Goal: Task Accomplishment & Management: Manage account settings

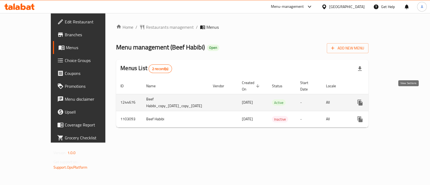
click at [402, 99] on icon "enhanced table" at bounding box center [398, 102] width 6 height 6
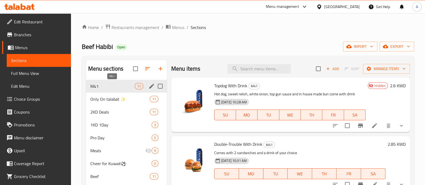
click at [108, 84] on span "M41" at bounding box center [112, 86] width 44 height 6
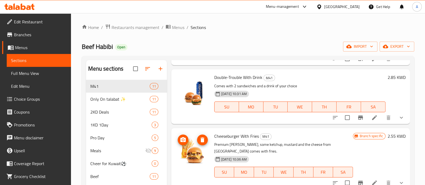
scroll to position [101, 0]
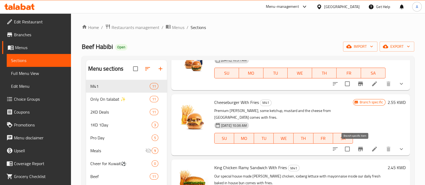
click at [357, 150] on icon "Branch-specific-item" at bounding box center [360, 149] width 6 height 6
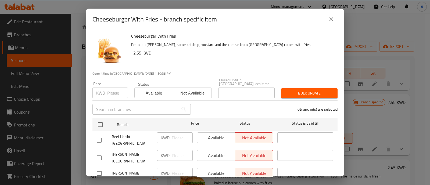
click at [334, 21] on button "close" at bounding box center [330, 19] width 13 height 13
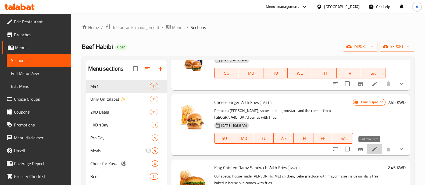
click at [371, 148] on icon at bounding box center [374, 149] width 6 height 6
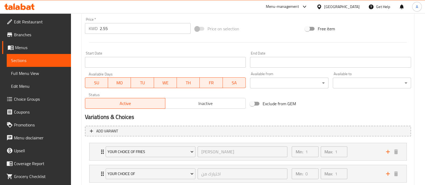
scroll to position [201, 0]
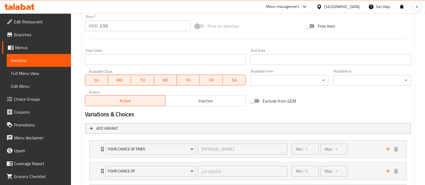
click at [188, 98] on span "Inactive" at bounding box center [205, 101] width 76 height 8
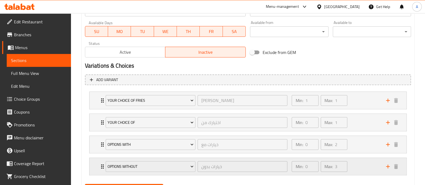
scroll to position [277, 0]
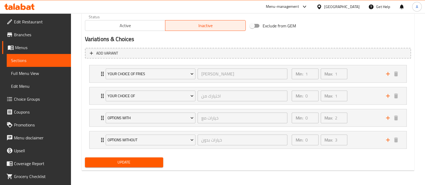
click at [145, 159] on span "Update" at bounding box center [124, 162] width 70 height 7
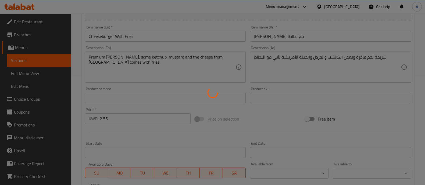
scroll to position [0, 0]
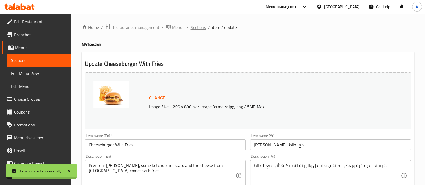
click at [197, 27] on span "Sections" at bounding box center [197, 27] width 15 height 6
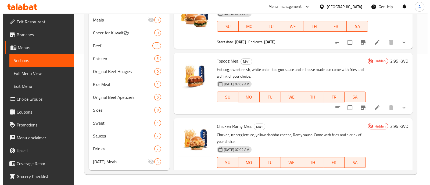
scroll to position [463, 0]
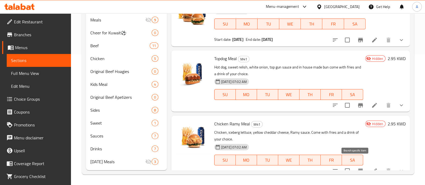
click at [357, 168] on icon "Branch-specific-item" at bounding box center [360, 171] width 6 height 6
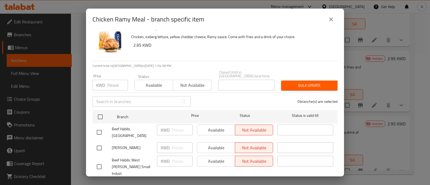
scroll to position [0, 0]
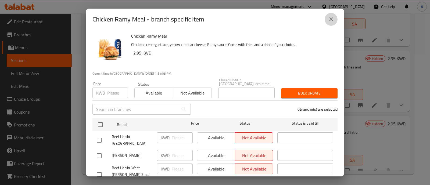
click at [331, 20] on icon "close" at bounding box center [331, 19] width 6 height 6
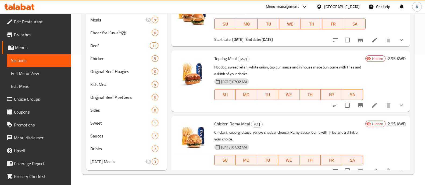
click at [354, 164] on button "Branch-specific-item" at bounding box center [360, 170] width 13 height 13
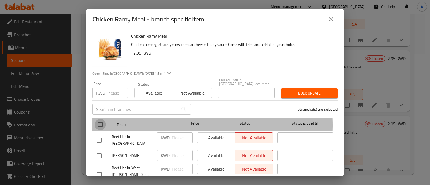
click at [100, 121] on input "checkbox" at bounding box center [100, 124] width 11 height 11
checkbox input "true"
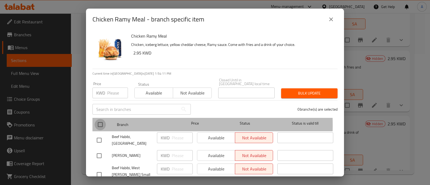
checkbox input "true"
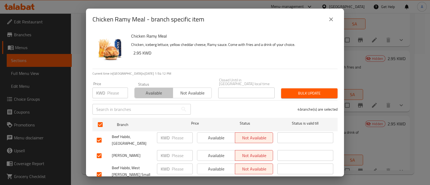
click at [138, 89] on span "Available" at bounding box center [154, 93] width 34 height 8
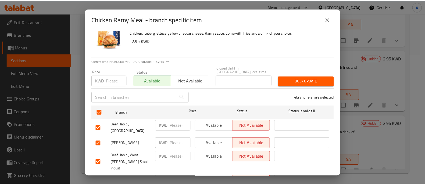
scroll to position [23, 0]
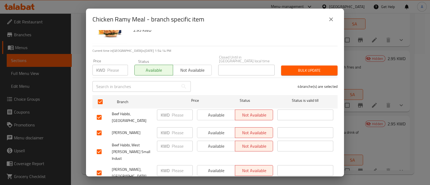
click at [298, 71] on button "Bulk update" at bounding box center [309, 71] width 56 height 10
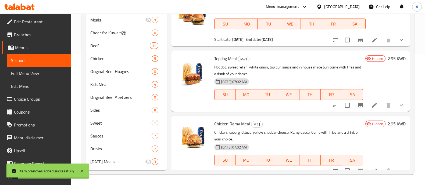
click at [371, 168] on icon at bounding box center [374, 171] width 6 height 6
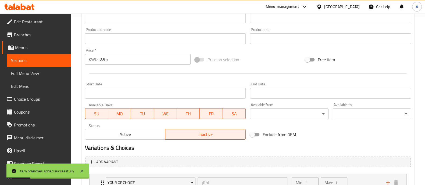
click at [142, 133] on span "Active" at bounding box center [125, 134] width 76 height 8
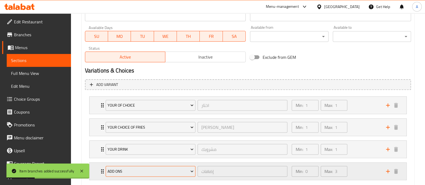
scroll to position [277, 0]
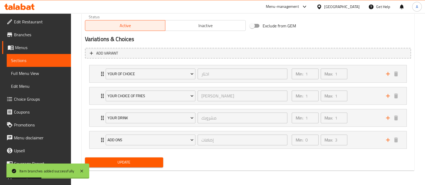
click at [146, 161] on span "Update" at bounding box center [124, 162] width 70 height 7
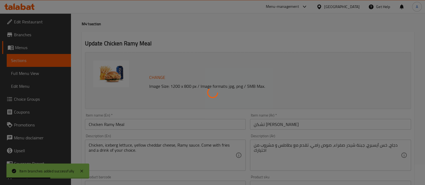
scroll to position [0, 0]
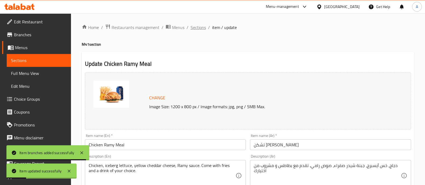
click at [196, 29] on span "Sections" at bounding box center [197, 27] width 15 height 6
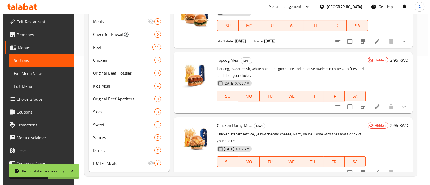
scroll to position [131, 0]
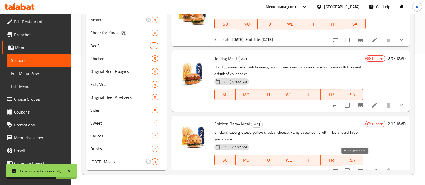
click at [358, 169] on icon "Branch-specific-item" at bounding box center [360, 171] width 5 height 4
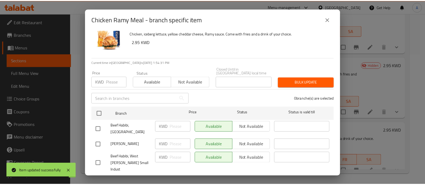
scroll to position [0, 0]
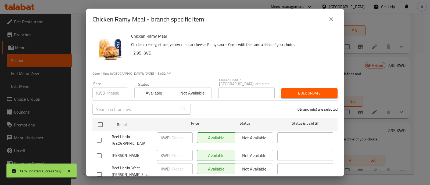
click at [332, 17] on icon "close" at bounding box center [331, 19] width 6 height 6
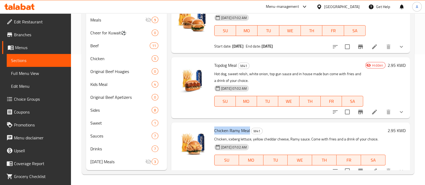
drag, startPoint x: 215, startPoint y: 122, endPoint x: 248, endPoint y: 122, distance: 33.6
click at [248, 126] on span "Chicken Ramy Meal" at bounding box center [232, 130] width 36 height 8
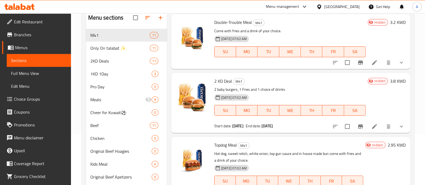
scroll to position [131, 0]
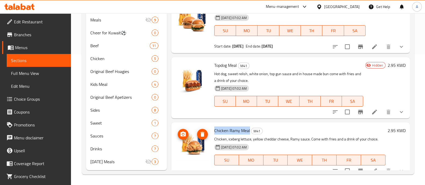
click at [195, 127] on img at bounding box center [192, 144] width 34 height 34
click at [277, 127] on h6 "Chicken Ramy Meal M41" at bounding box center [299, 131] width 171 height 8
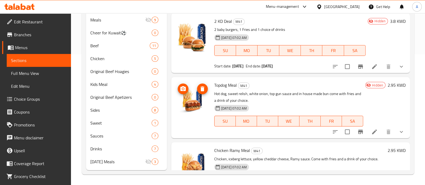
scroll to position [423, 0]
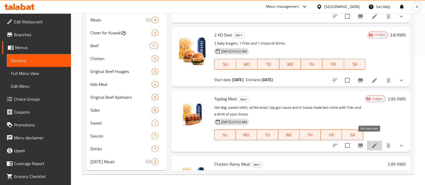
click at [371, 142] on icon at bounding box center [374, 145] width 6 height 6
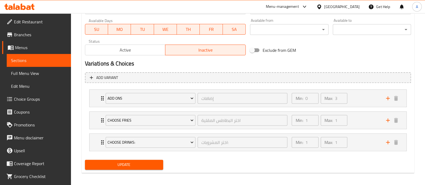
scroll to position [255, 0]
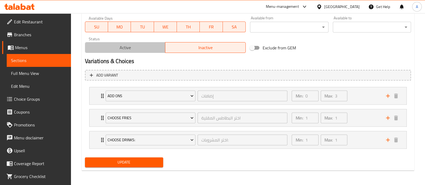
click at [123, 52] on button "Active" at bounding box center [125, 47] width 81 height 11
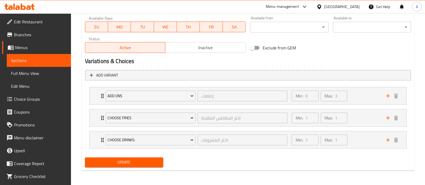
click at [127, 161] on span "Update" at bounding box center [124, 162] width 70 height 7
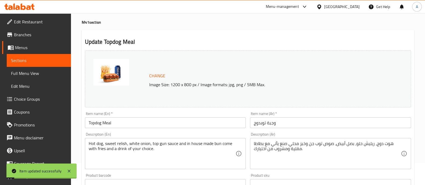
scroll to position [0, 0]
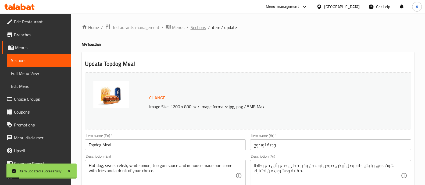
click at [201, 26] on span "Sections" at bounding box center [197, 27] width 15 height 6
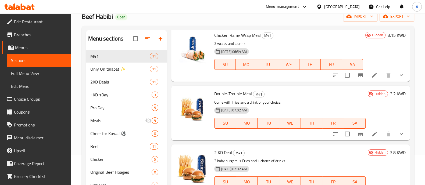
scroll to position [456, 0]
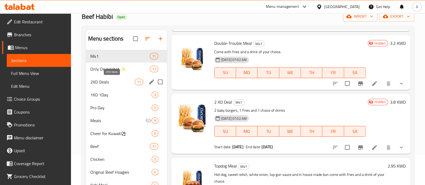
click at [103, 82] on span "2KD Deals" at bounding box center [112, 82] width 44 height 6
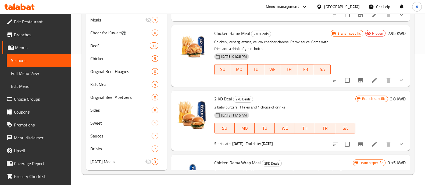
scroll to position [161, 0]
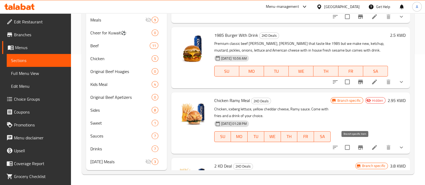
click at [357, 150] on icon "Branch-specific-item" at bounding box center [360, 147] width 6 height 6
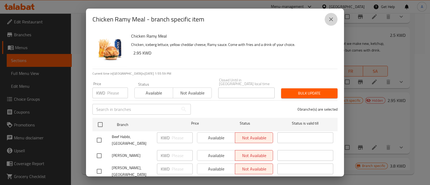
click at [329, 18] on icon "close" at bounding box center [331, 19] width 6 height 6
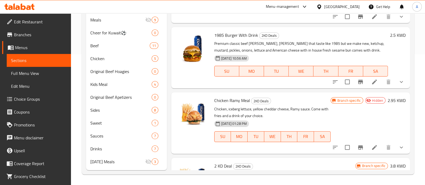
click at [372, 147] on icon at bounding box center [374, 147] width 5 height 5
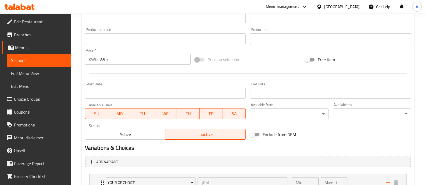
click at [138, 132] on span "Active" at bounding box center [125, 134] width 76 height 8
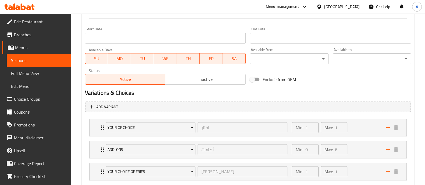
scroll to position [277, 0]
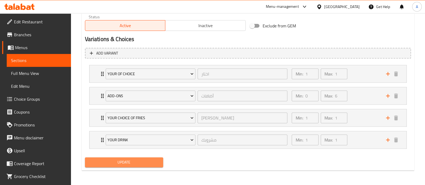
click at [136, 160] on span "Update" at bounding box center [124, 162] width 70 height 7
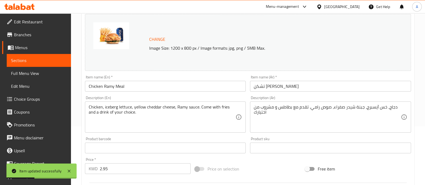
scroll to position [0, 0]
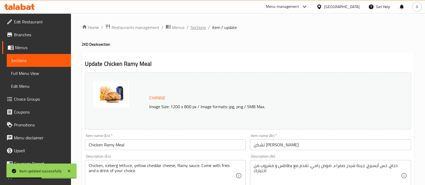
click at [199, 25] on span "Sections" at bounding box center [197, 27] width 15 height 6
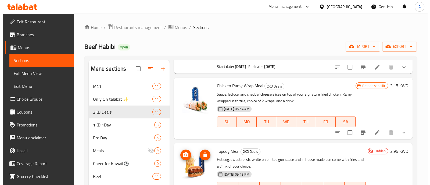
scroll to position [463, 0]
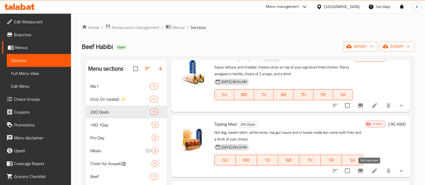
click at [371, 170] on icon at bounding box center [374, 171] width 6 height 6
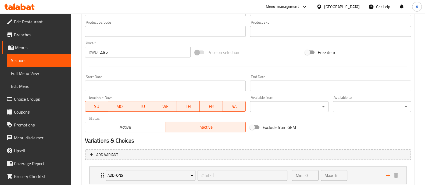
scroll to position [255, 0]
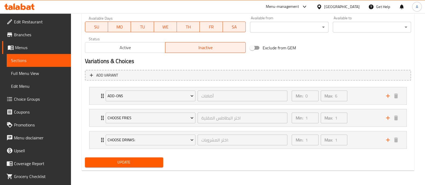
click at [141, 47] on span "Active" at bounding box center [125, 48] width 76 height 8
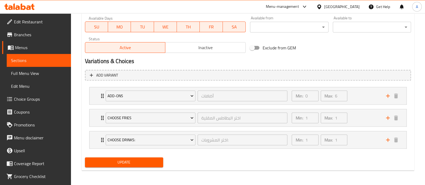
click at [108, 160] on span "Update" at bounding box center [124, 162] width 70 height 7
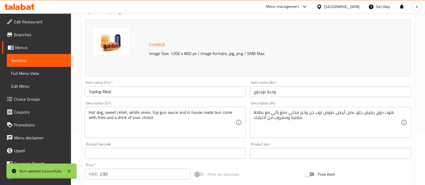
scroll to position [0, 0]
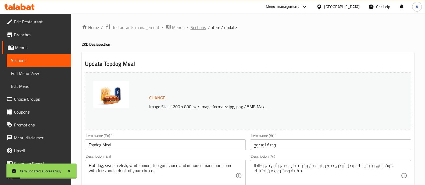
click at [198, 27] on span "Sections" at bounding box center [197, 27] width 15 height 6
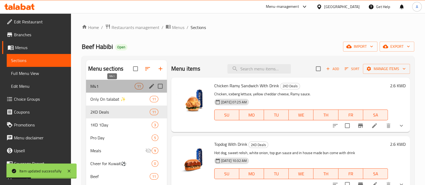
click at [119, 87] on span "M41" at bounding box center [112, 86] width 44 height 6
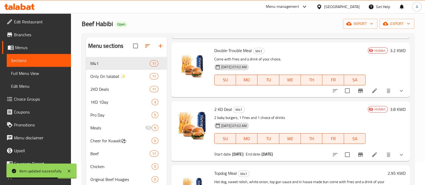
scroll to position [33, 0]
